Goal: Transaction & Acquisition: Purchase product/service

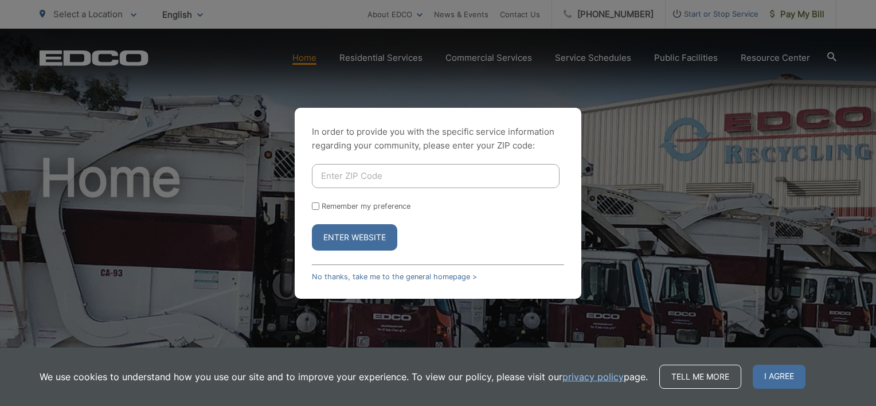
click at [336, 177] on input "Enter ZIP Code" at bounding box center [436, 176] width 248 height 24
type input "91942"
click at [348, 235] on button "Enter Website" at bounding box center [354, 237] width 85 height 26
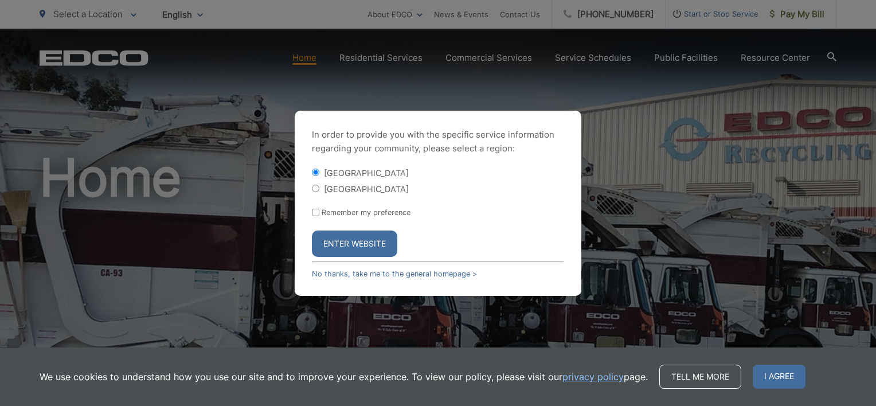
click at [347, 240] on button "Enter Website" at bounding box center [354, 243] width 85 height 26
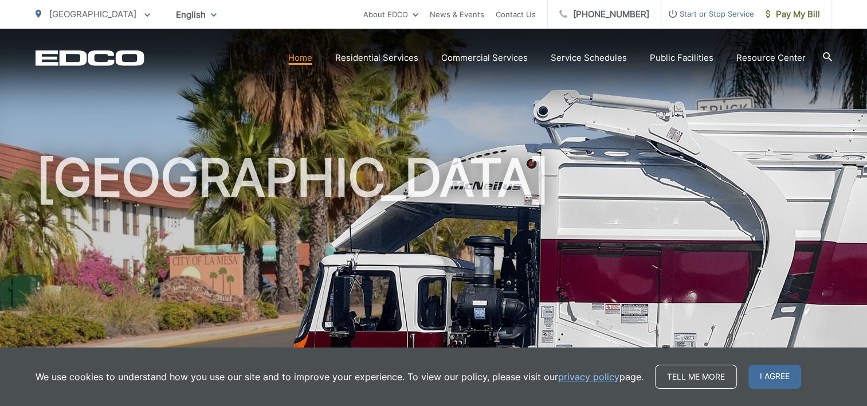
click at [566, 252] on h1 "[GEOGRAPHIC_DATA]" at bounding box center [434, 330] width 797 height 363
click at [788, 14] on span "Pay My Bill" at bounding box center [793, 14] width 54 height 14
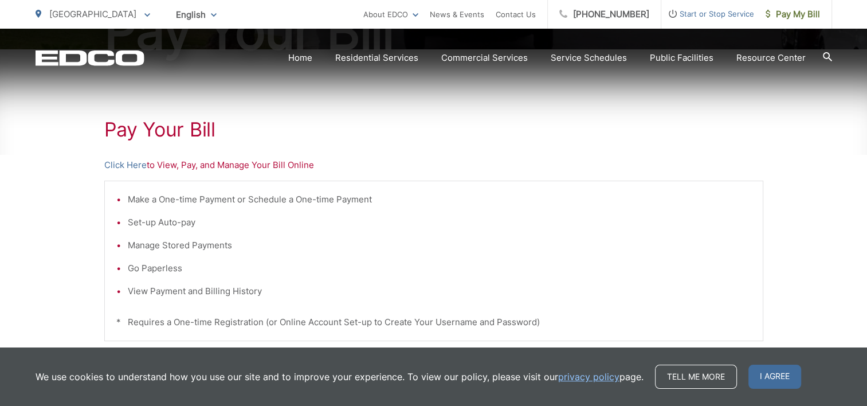
scroll to position [181, 0]
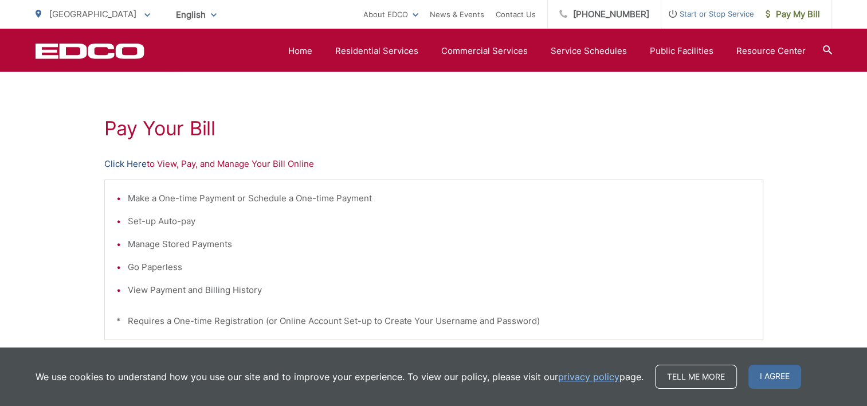
click at [125, 163] on link "Click Here" at bounding box center [125, 164] width 42 height 14
